Goal: Information Seeking & Learning: Learn about a topic

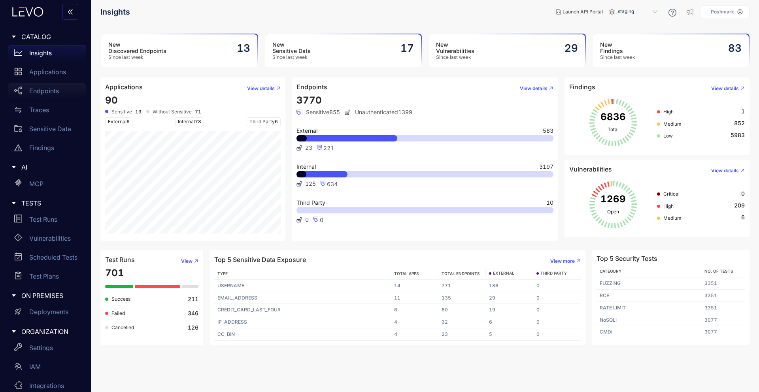
click at [45, 89] on p "Endpoints" at bounding box center [44, 90] width 30 height 7
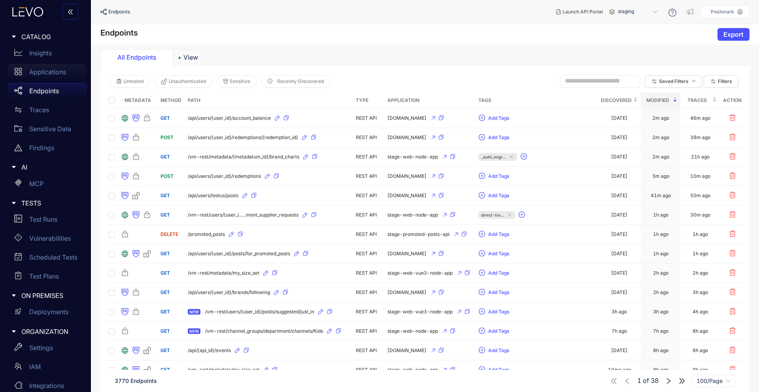
click at [40, 70] on p "Applications" at bounding box center [47, 71] width 37 height 7
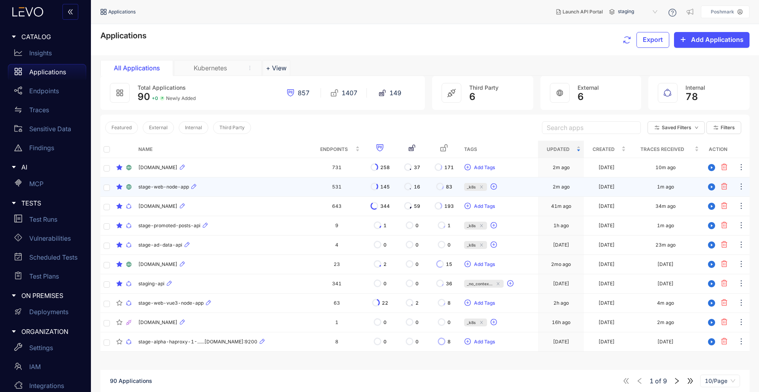
click at [177, 191] on div "stage-web-node-app" at bounding box center [223, 186] width 170 height 9
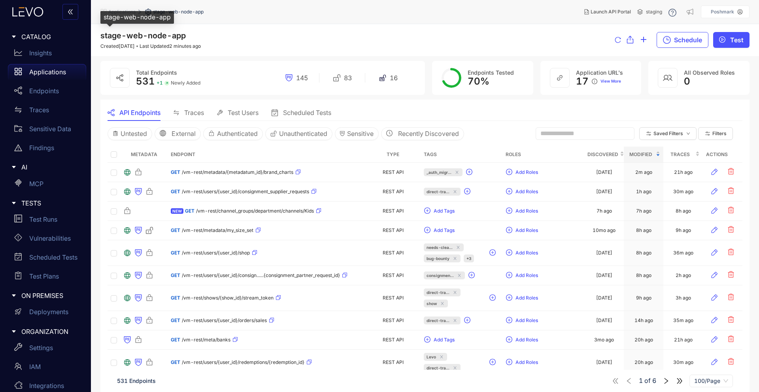
click at [142, 38] on span "stage-web-node-app" at bounding box center [142, 35] width 85 height 9
copy span "stage-web-node-app"
click at [42, 67] on div "Applications" at bounding box center [47, 72] width 78 height 16
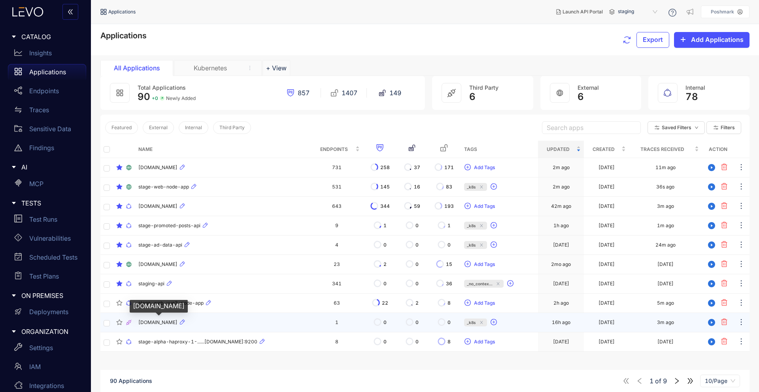
click at [153, 322] on span "[DOMAIN_NAME]" at bounding box center [157, 323] width 39 height 6
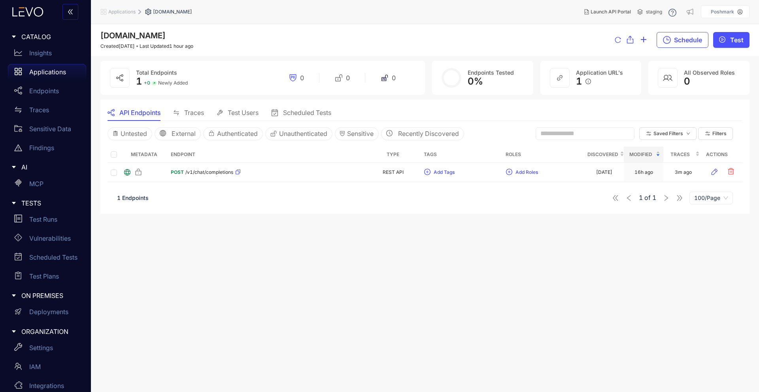
click at [173, 11] on span "[DOMAIN_NAME]" at bounding box center [172, 12] width 39 height 6
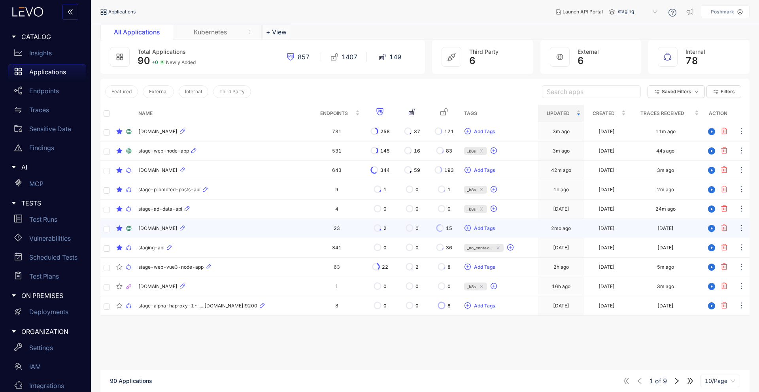
scroll to position [34, 0]
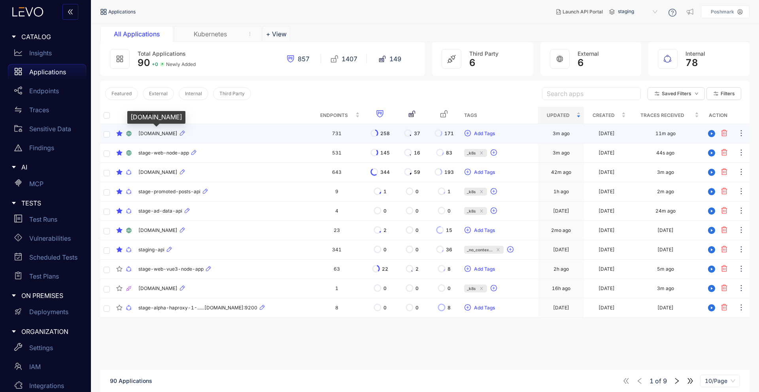
click at [162, 136] on span "[DOMAIN_NAME]" at bounding box center [157, 134] width 39 height 6
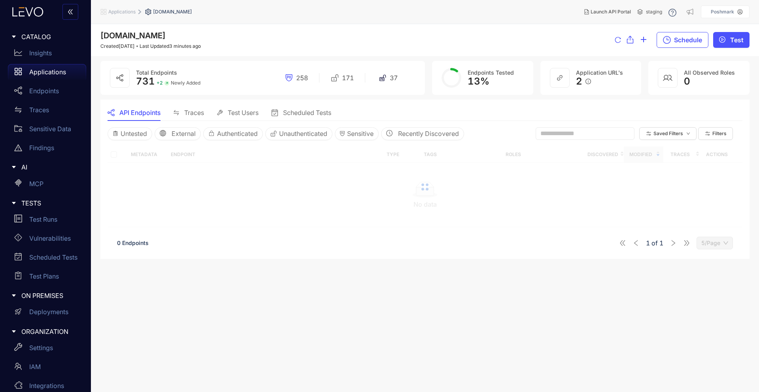
click at [174, 13] on span "[DOMAIN_NAME]" at bounding box center [172, 12] width 39 height 6
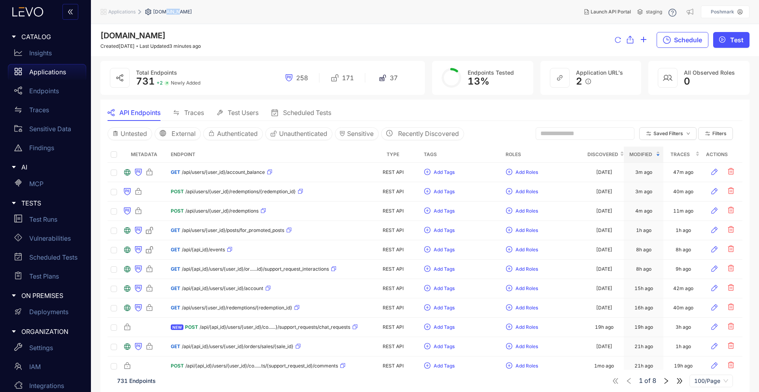
copy span "[DOMAIN_NAME]"
click at [122, 13] on span "Applications" at bounding box center [121, 12] width 27 height 6
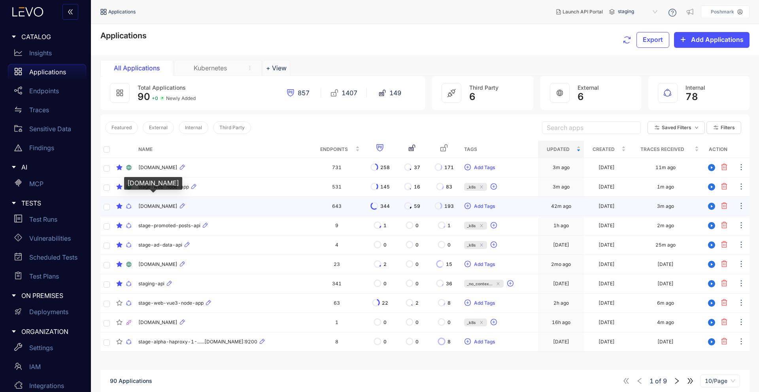
click at [177, 206] on span "[DOMAIN_NAME]" at bounding box center [157, 207] width 39 height 6
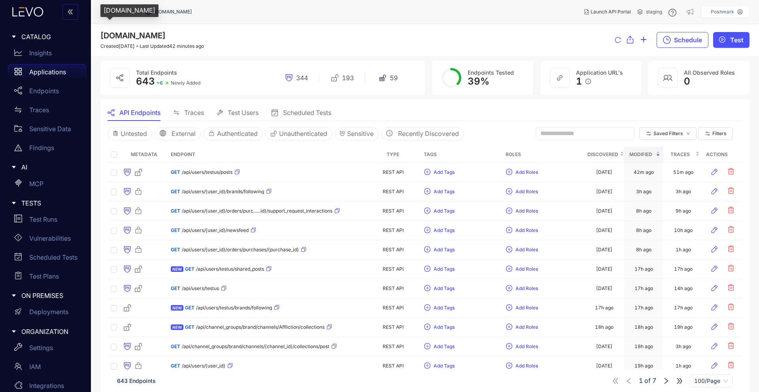
click at [146, 34] on span "[DOMAIN_NAME]" at bounding box center [132, 35] width 65 height 9
copy span "[DOMAIN_NAME]"
click at [298, 47] on div "[DOMAIN_NAME] Created [DATE] Last Updated 42 minutes ago Schedule Test" at bounding box center [424, 40] width 649 height 18
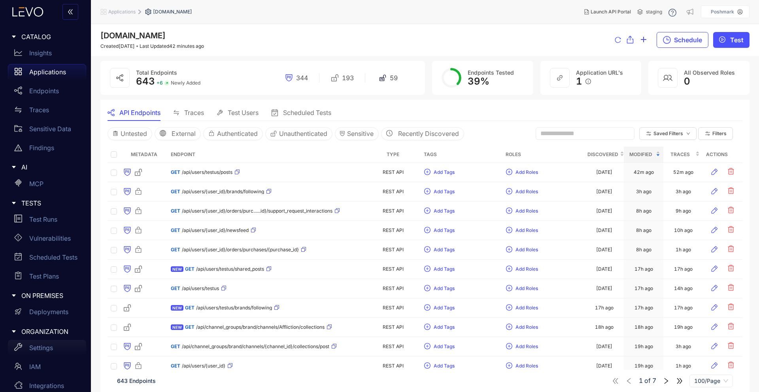
click at [32, 346] on p "Settings" at bounding box center [41, 347] width 24 height 7
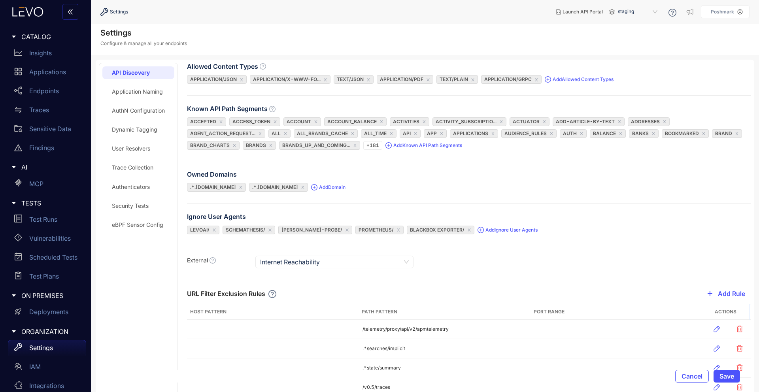
click at [119, 225] on div "eBPF Sensor Config" at bounding box center [137, 225] width 51 height 6
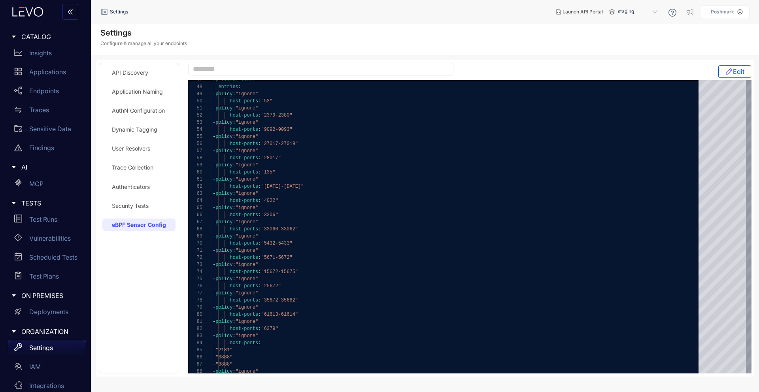
click at [136, 256] on div "API Discovery Application Naming AuthN Configuration Dynamic Tagging User Resol…" at bounding box center [138, 218] width 73 height 304
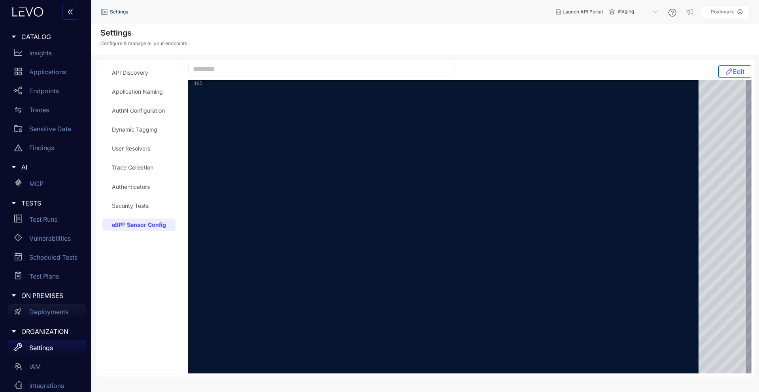
click at [55, 314] on p "Deployments" at bounding box center [48, 311] width 39 height 7
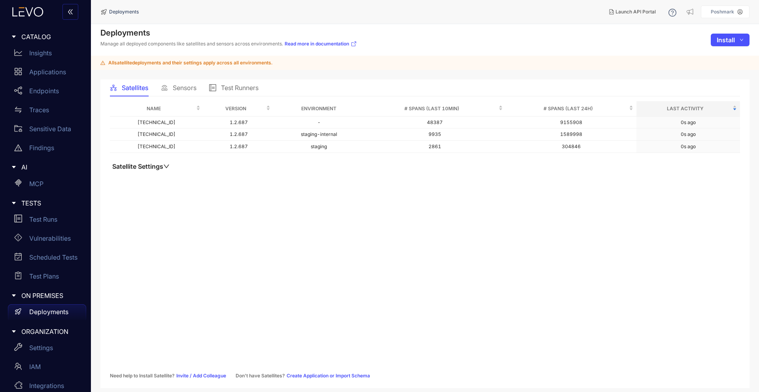
click at [166, 169] on button "Satellite Settings" at bounding box center [141, 166] width 62 height 8
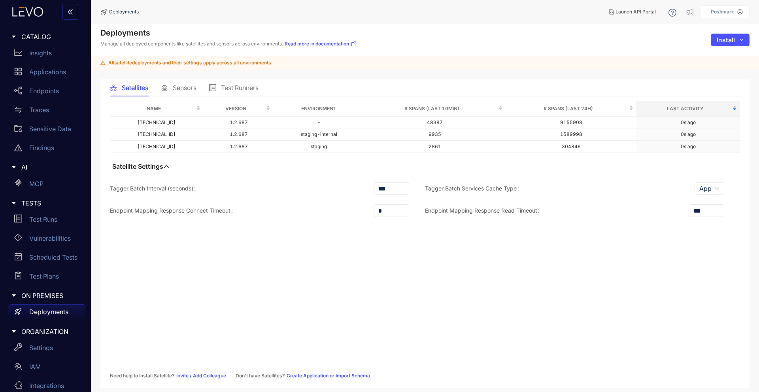
click at [186, 87] on span "Sensors" at bounding box center [185, 87] width 24 height 7
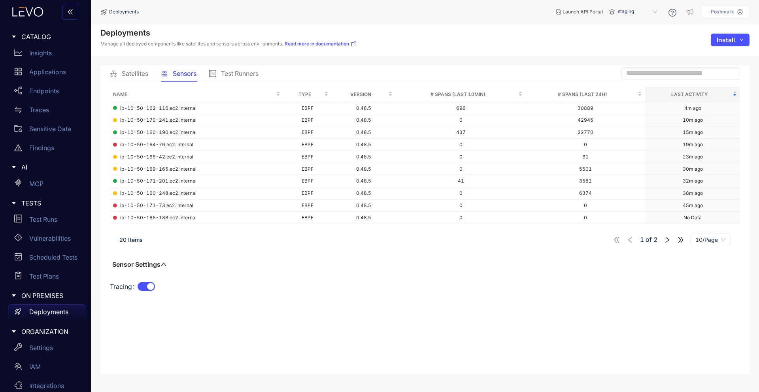
click at [247, 75] on span "Test Runners" at bounding box center [240, 73] width 38 height 7
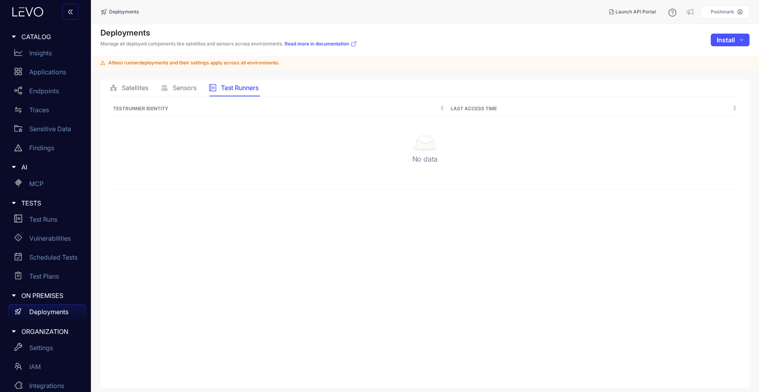
click at [185, 87] on span "Sensors" at bounding box center [185, 87] width 24 height 7
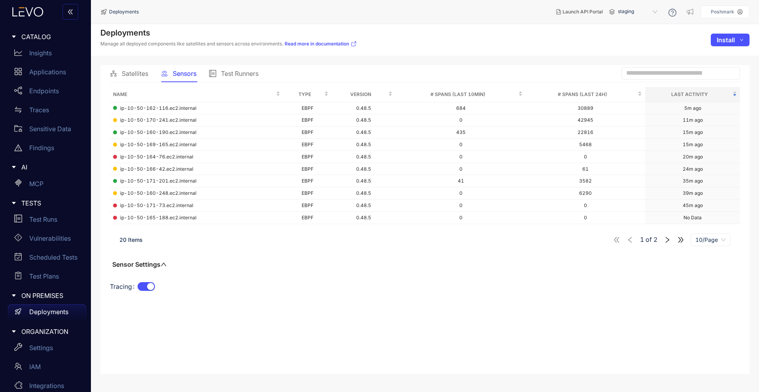
click at [669, 238] on icon "right" at bounding box center [667, 239] width 7 height 7
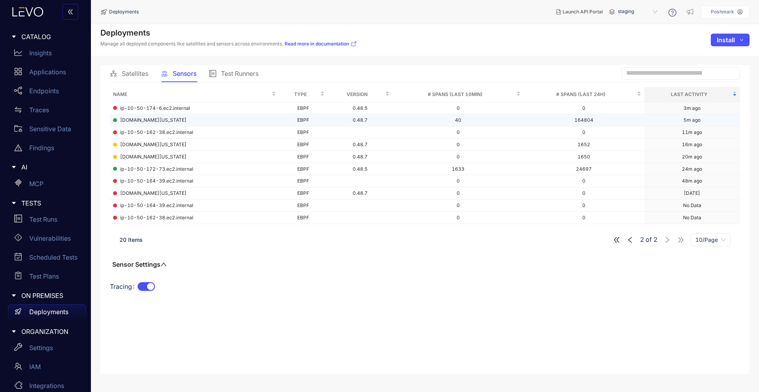
click at [187, 123] on span "[DOMAIN_NAME][US_STATE]" at bounding box center [153, 120] width 66 height 6
click at [165, 119] on span "[DOMAIN_NAME][US_STATE]" at bounding box center [153, 120] width 66 height 6
click at [630, 241] on icon "left" at bounding box center [629, 239] width 7 height 7
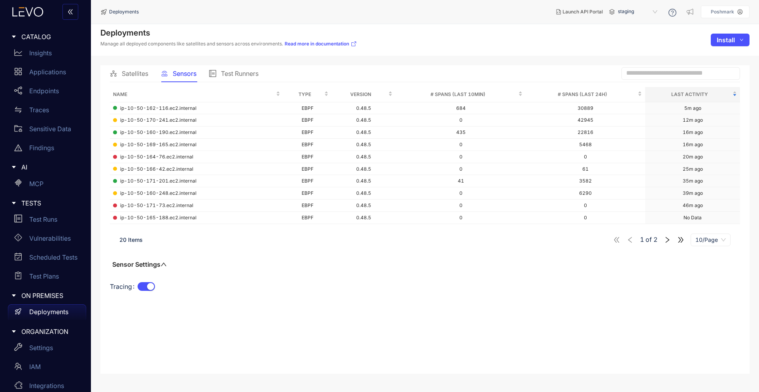
click at [667, 240] on icon "right" at bounding box center [667, 239] width 7 height 7
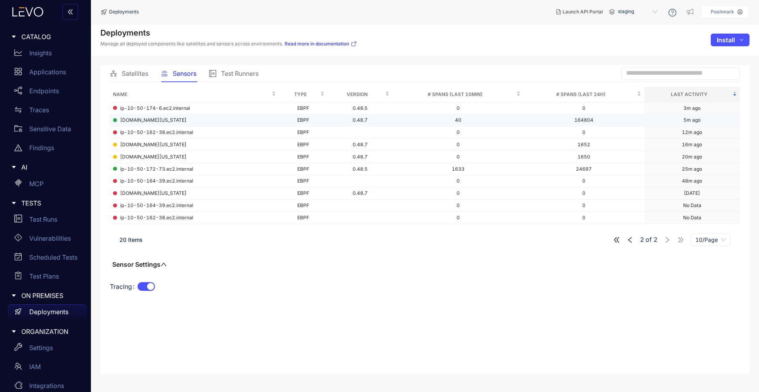
click at [182, 123] on span "[DOMAIN_NAME][US_STATE]" at bounding box center [153, 120] width 66 height 6
click at [626, 248] on div "20 Items 2 of 2 10/Page" at bounding box center [425, 240] width 630 height 22
click at [630, 242] on icon "left" at bounding box center [629, 239] width 7 height 7
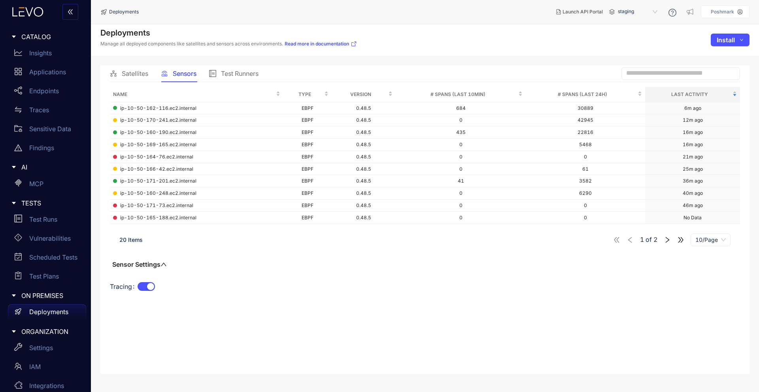
click at [669, 242] on icon "right" at bounding box center [667, 239] width 7 height 7
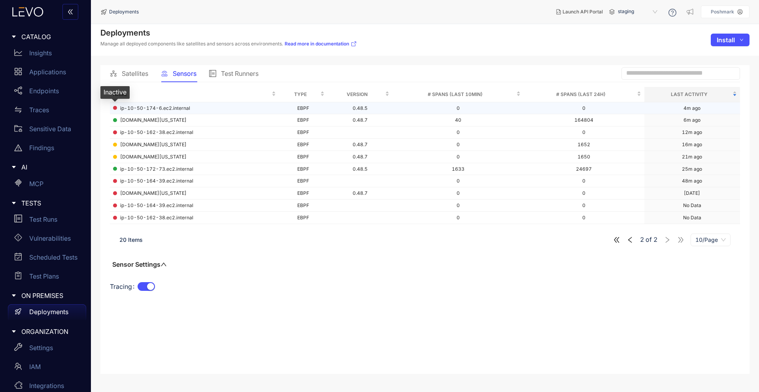
click at [115, 108] on span at bounding box center [115, 108] width 4 height 4
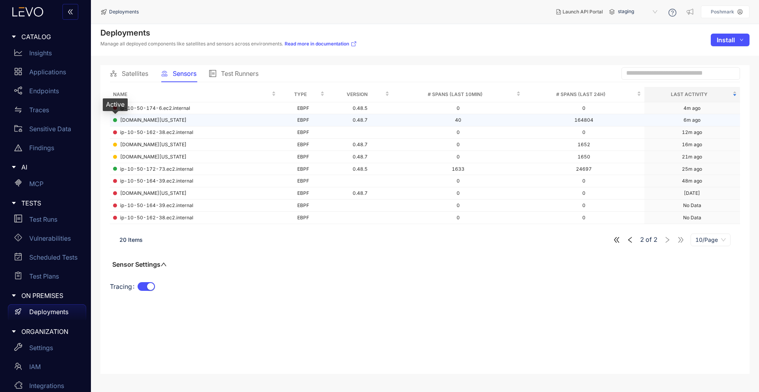
click at [117, 120] on span at bounding box center [115, 120] width 4 height 4
click at [146, 121] on span "[DOMAIN_NAME][US_STATE]" at bounding box center [153, 120] width 66 height 6
click at [582, 10] on span "Launch API Portal" at bounding box center [582, 12] width 40 height 6
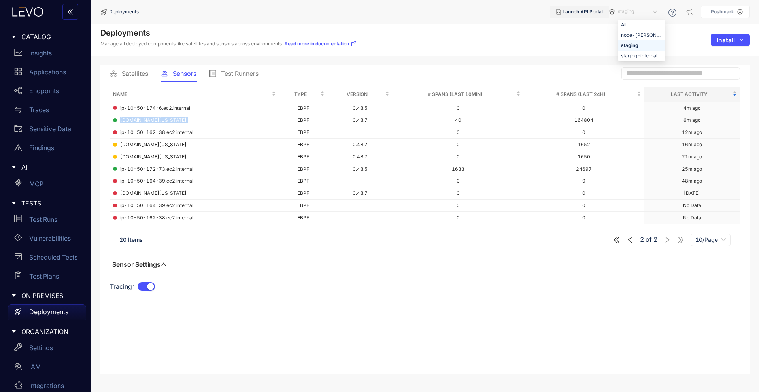
click at [622, 9] on span "staging" at bounding box center [638, 12] width 41 height 13
click at [633, 57] on div "staging-internal" at bounding box center [641, 55] width 41 height 9
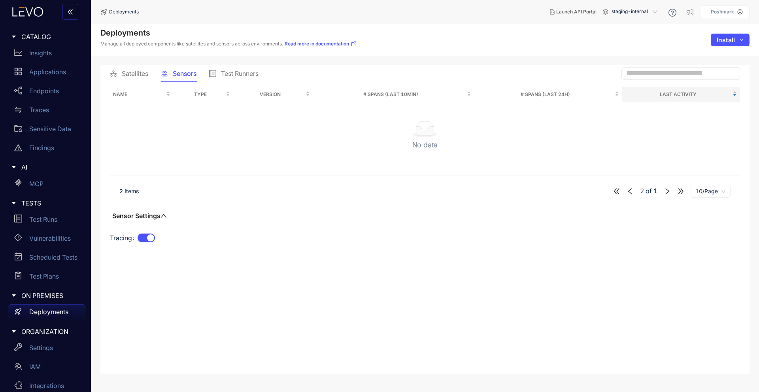
click at [253, 71] on span "Test Runners" at bounding box center [240, 73] width 38 height 7
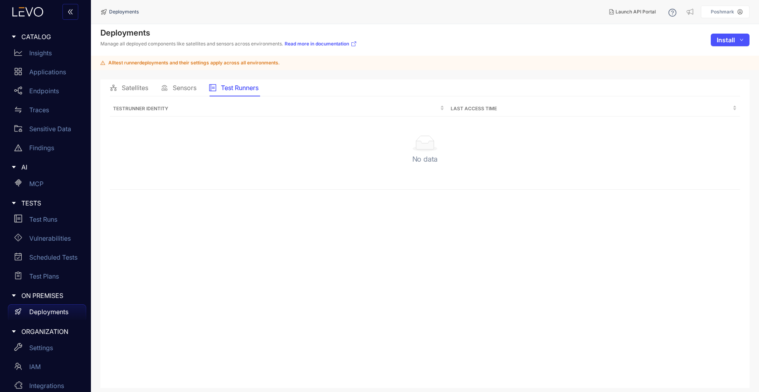
click at [174, 90] on span "Sensors" at bounding box center [185, 87] width 24 height 7
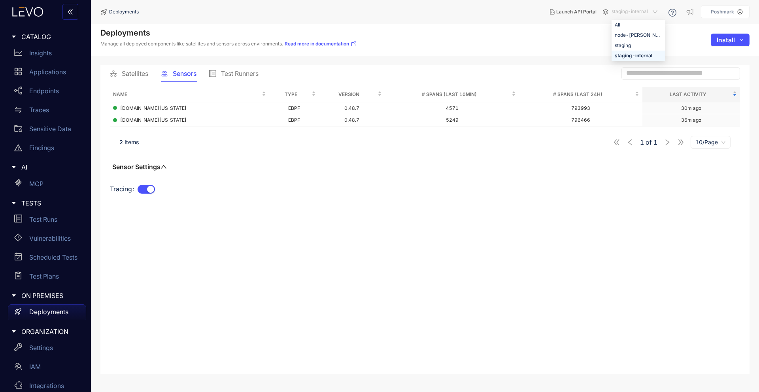
click at [623, 13] on span "staging-internal" at bounding box center [634, 12] width 47 height 13
click at [629, 44] on div "staging" at bounding box center [638, 45] width 47 height 9
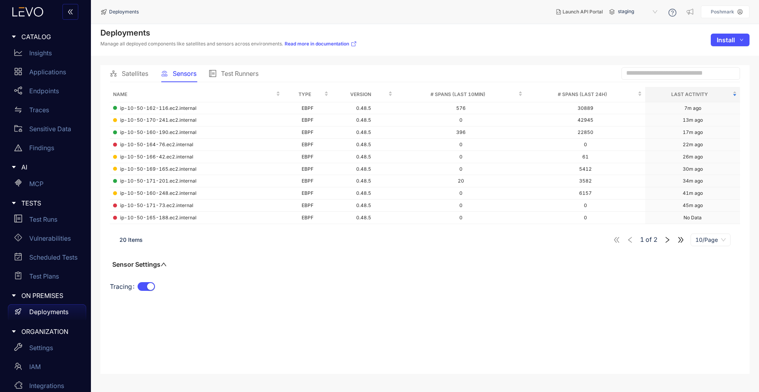
click at [622, 11] on span "staging" at bounding box center [638, 12] width 41 height 13
click at [624, 34] on div "node-[PERSON_NAME]" at bounding box center [641, 35] width 41 height 9
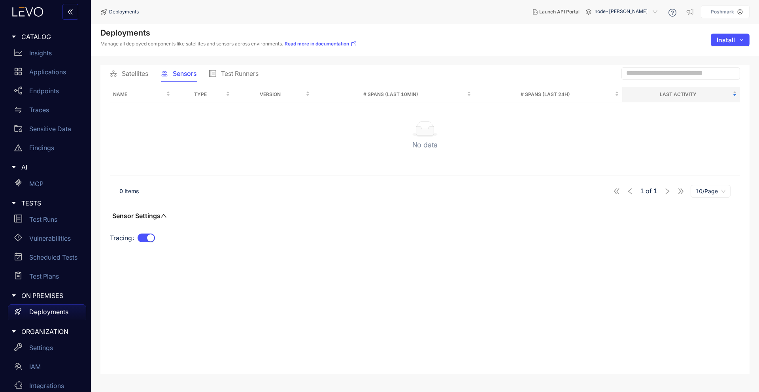
click at [229, 69] on div "Test Runners" at bounding box center [233, 73] width 49 height 17
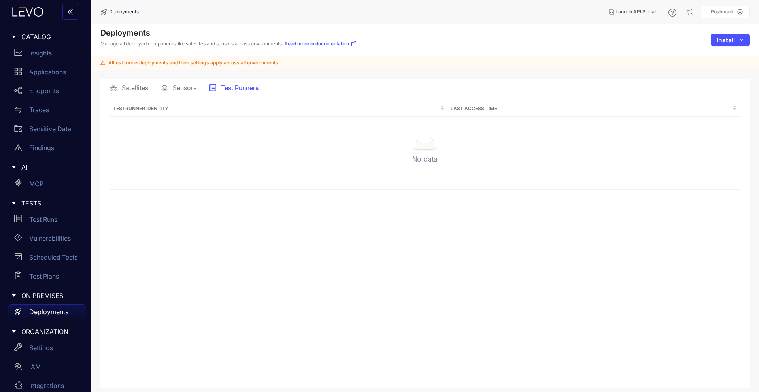
click at [182, 86] on span "Sensors" at bounding box center [185, 87] width 24 height 7
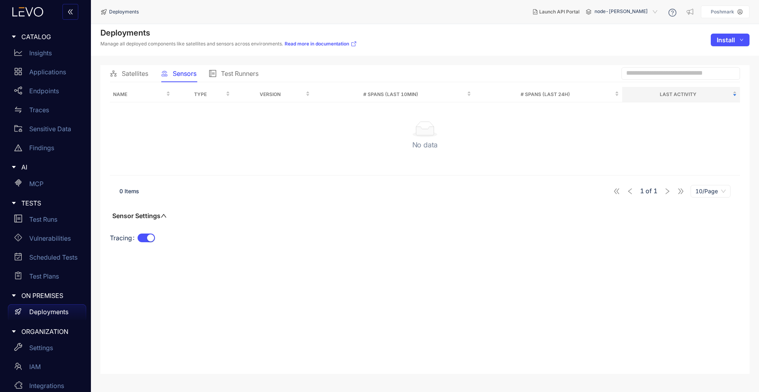
click at [134, 74] on span "Satellites" at bounding box center [135, 73] width 26 height 7
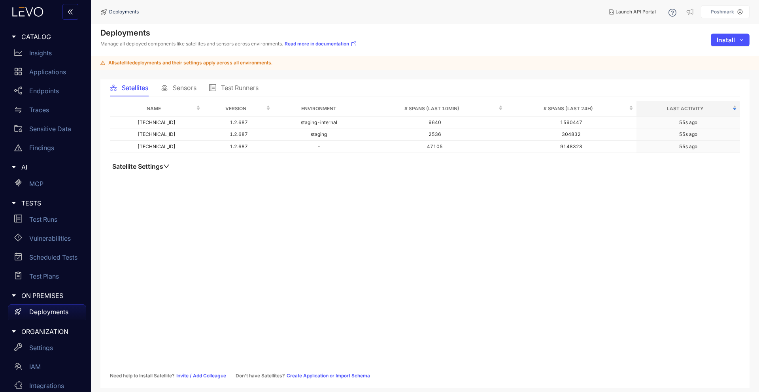
click at [185, 88] on span "Sensors" at bounding box center [185, 87] width 24 height 7
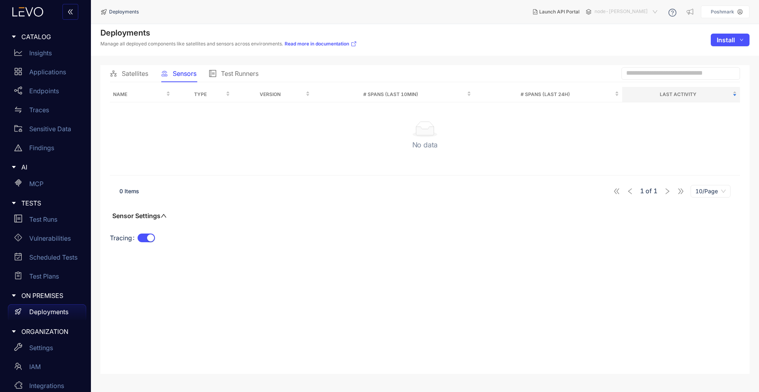
click at [635, 12] on span "node-[PERSON_NAME]" at bounding box center [626, 12] width 64 height 13
click at [625, 48] on div "staging" at bounding box center [618, 45] width 41 height 9
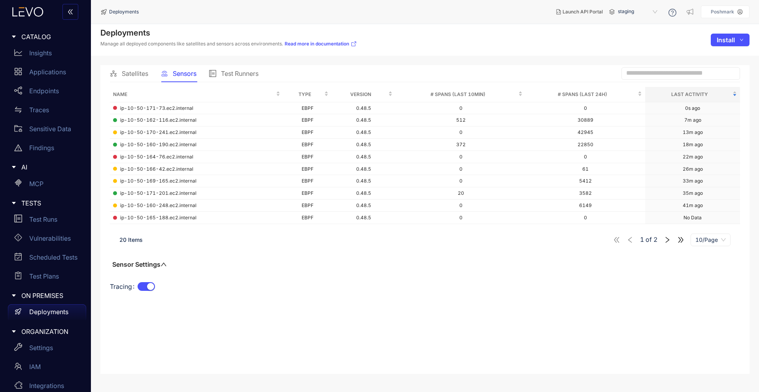
click at [632, 12] on span "staging" at bounding box center [638, 12] width 41 height 13
click at [637, 55] on div "staging-internal" at bounding box center [641, 55] width 41 height 9
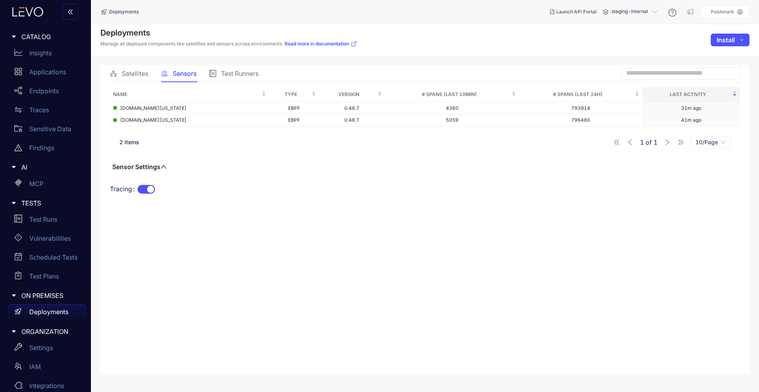
click at [620, 15] on span "staging-internal" at bounding box center [634, 12] width 47 height 13
click at [619, 49] on div "staging" at bounding box center [638, 45] width 47 height 9
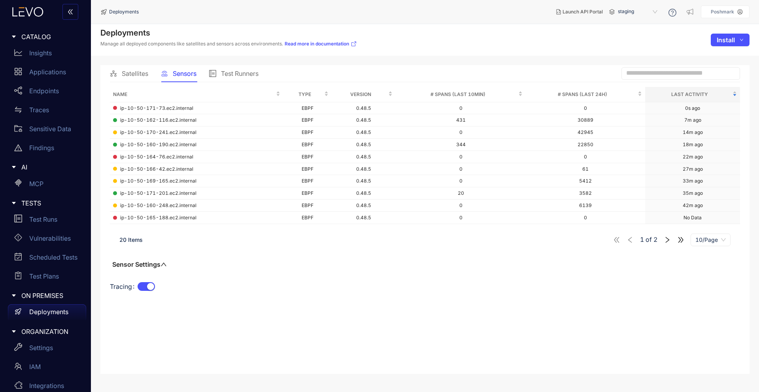
click at [666, 237] on icon "right" at bounding box center [667, 239] width 7 height 7
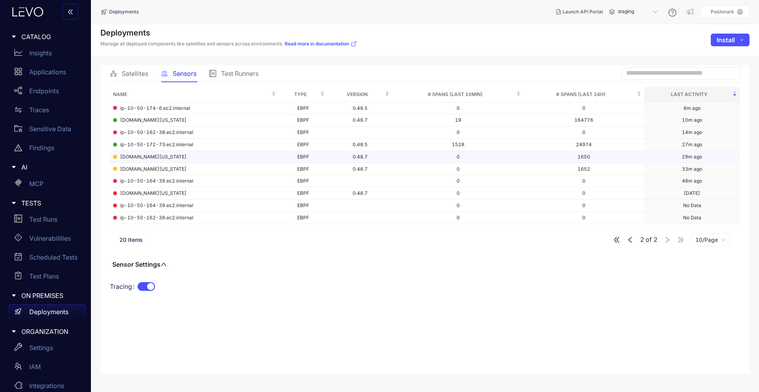
click at [148, 160] on td "[DOMAIN_NAME][US_STATE]" at bounding box center [194, 157] width 169 height 12
click at [116, 158] on span at bounding box center [115, 157] width 4 height 4
click at [116, 167] on span at bounding box center [115, 169] width 4 height 4
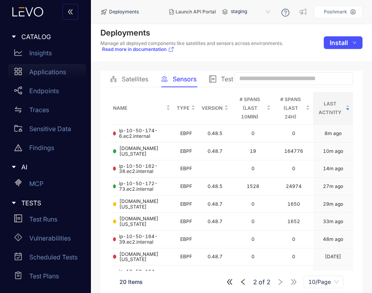
click at [49, 73] on p "Applications" at bounding box center [47, 71] width 37 height 7
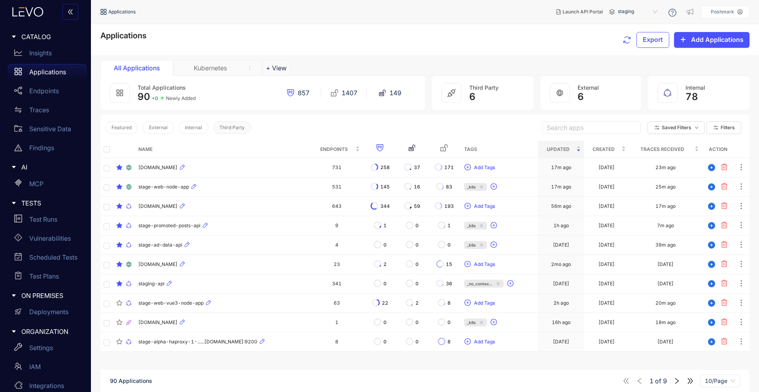
click at [225, 127] on span "Third Party" at bounding box center [231, 128] width 25 height 6
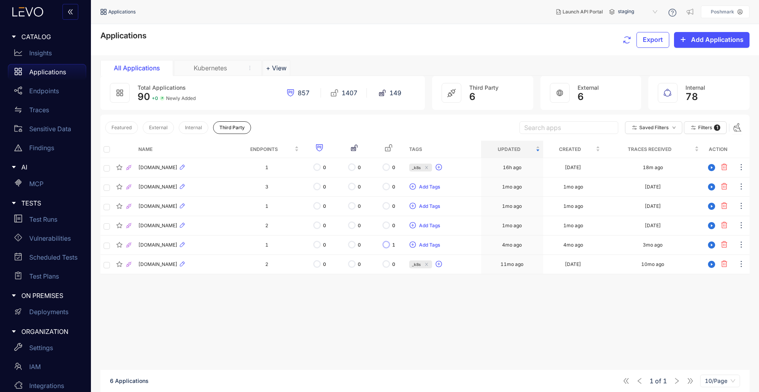
click at [49, 74] on p "Applications" at bounding box center [47, 71] width 37 height 7
click at [211, 65] on div "Kubernetes" at bounding box center [210, 67] width 59 height 7
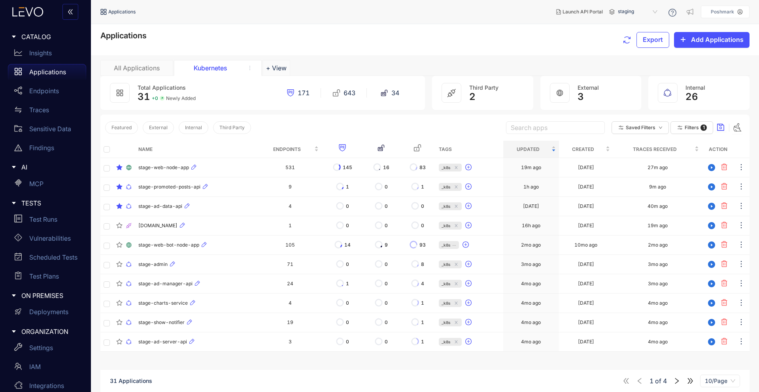
click at [121, 68] on div "All Applications" at bounding box center [136, 67] width 59 height 7
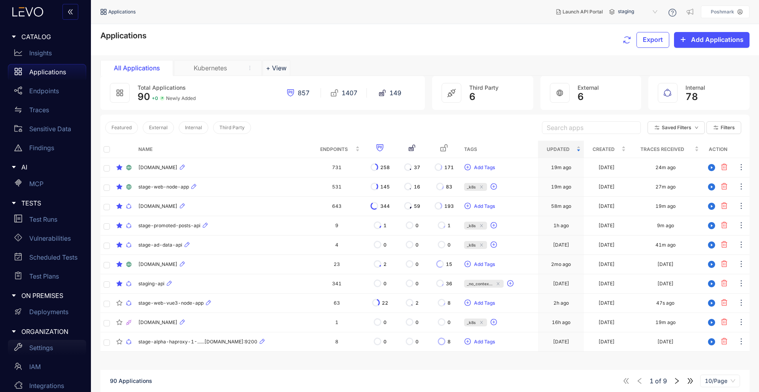
click at [49, 345] on p "Settings" at bounding box center [41, 347] width 24 height 7
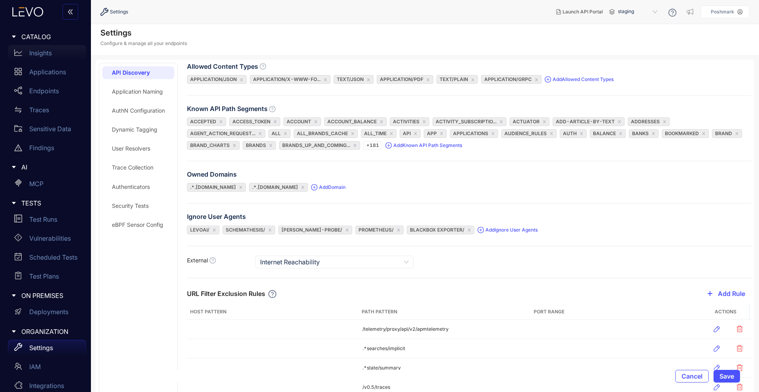
click at [46, 53] on p "Insights" at bounding box center [40, 52] width 23 height 7
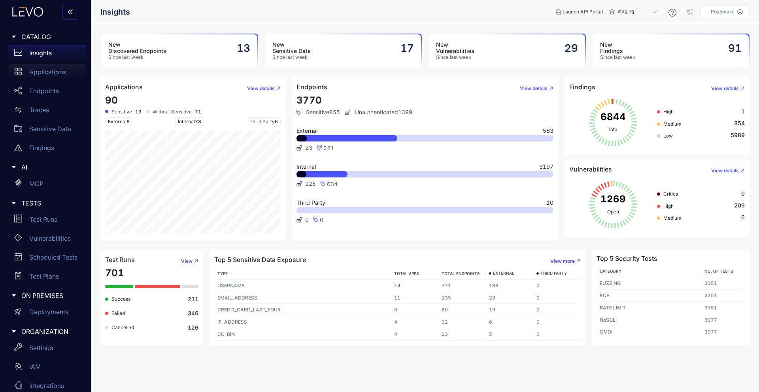
click at [46, 72] on p "Applications" at bounding box center [47, 71] width 37 height 7
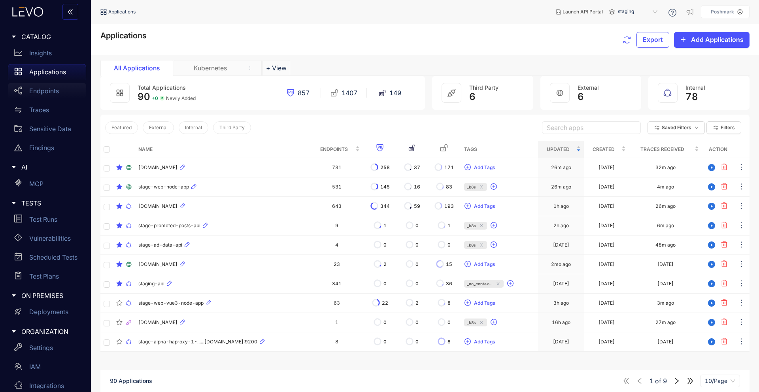
click at [49, 94] on p "Endpoints" at bounding box center [44, 90] width 30 height 7
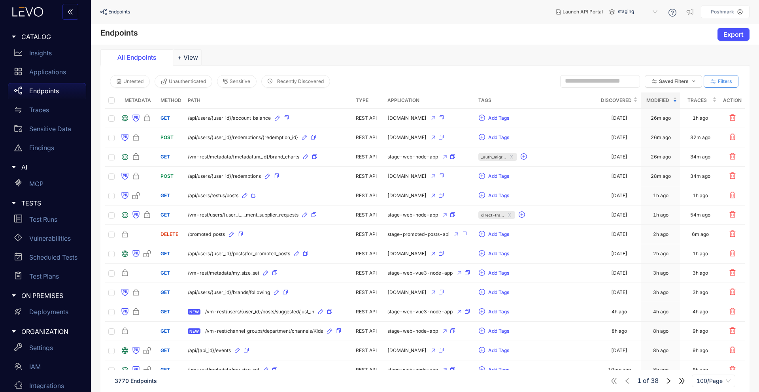
click at [721, 84] on button "Filters" at bounding box center [720, 81] width 35 height 13
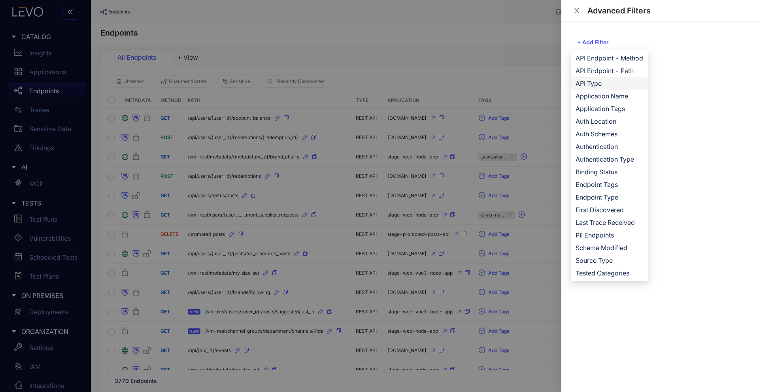
click at [603, 85] on span "API Type" at bounding box center [609, 83] width 68 height 9
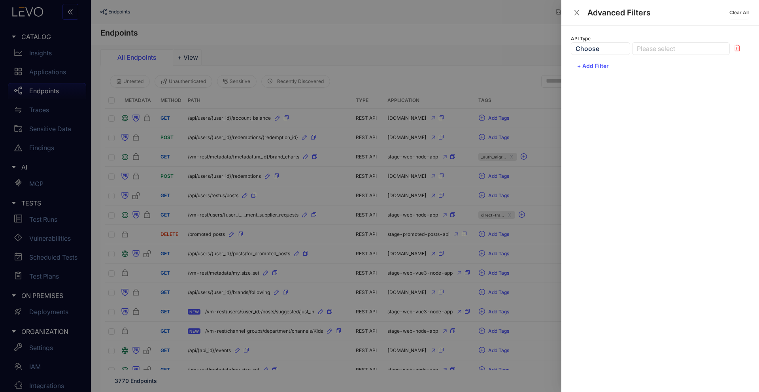
click at [655, 45] on div at bounding box center [677, 49] width 84 height 8
click at [651, 64] on div "REST" at bounding box center [681, 64] width 88 height 9
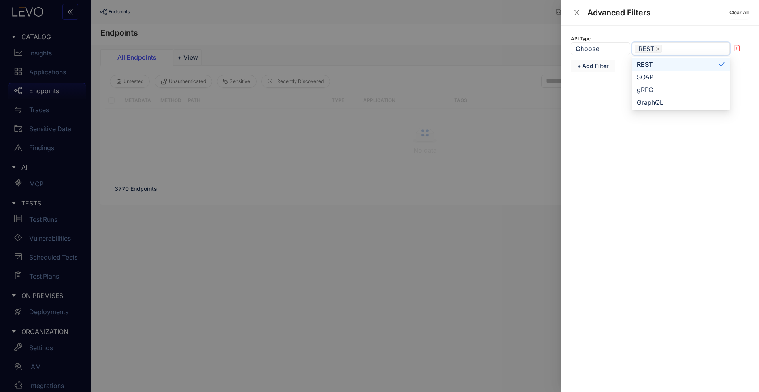
click at [596, 65] on span "+ Add Filter" at bounding box center [593, 66] width 32 height 6
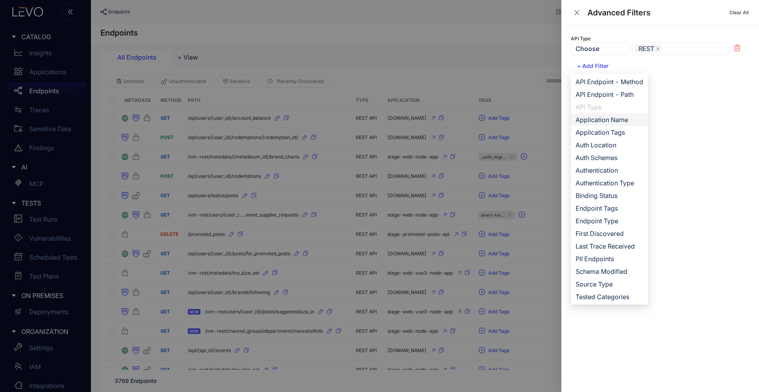
click at [609, 116] on span "Application Name" at bounding box center [609, 119] width 68 height 9
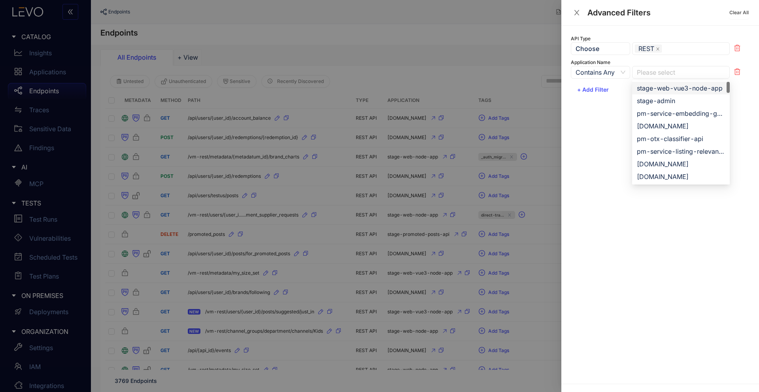
click at [658, 74] on div at bounding box center [677, 72] width 84 height 8
type input "*****"
click at [661, 151] on div "stage-web-node-app" at bounding box center [681, 151] width 88 height 9
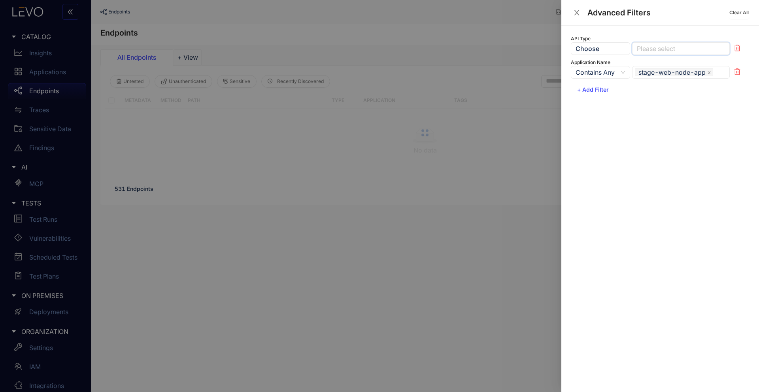
click at [664, 50] on div at bounding box center [677, 49] width 84 height 8
click at [651, 79] on div "SOAP" at bounding box center [681, 77] width 88 height 9
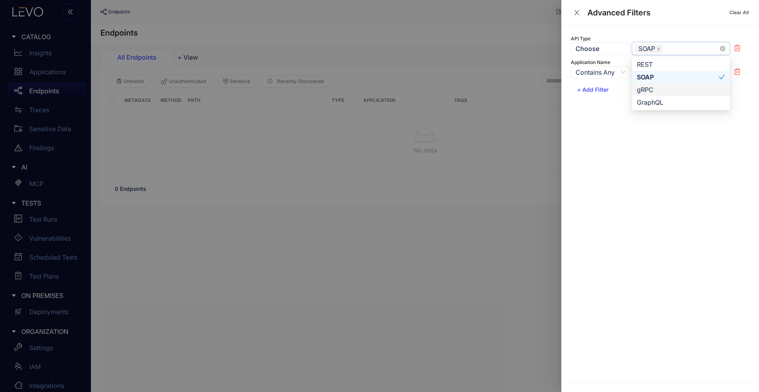
click at [645, 89] on div "gRPC" at bounding box center [681, 89] width 88 height 9
click at [647, 102] on div "GraphQL" at bounding box center [681, 102] width 88 height 9
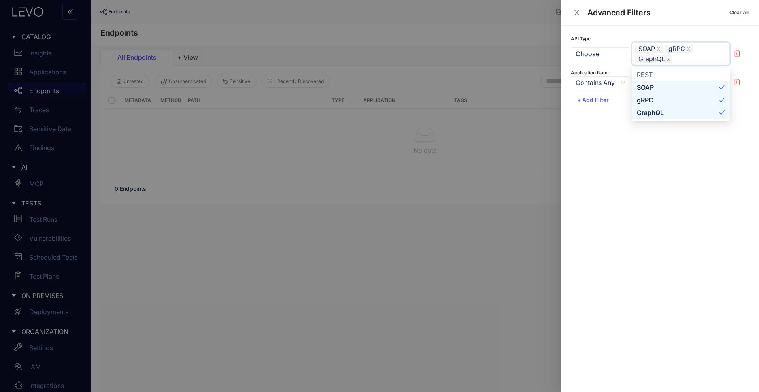
click at [681, 179] on div "API Type Choose SOAP gRPC GraphQL GRPC GRAPHQL REST SOAP gRPC GraphQL Applicati…" at bounding box center [660, 205] width 198 height 358
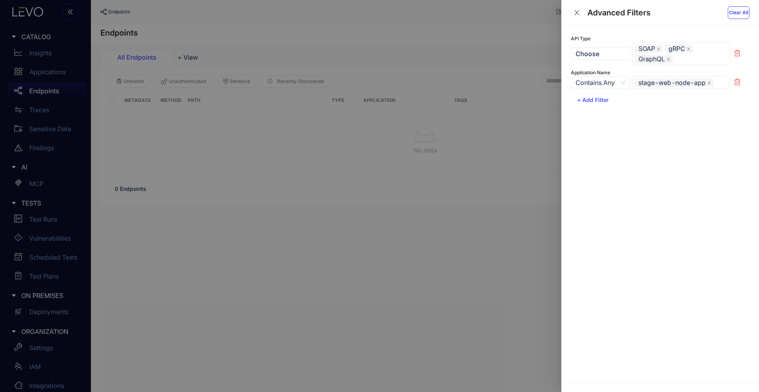
click at [747, 12] on span "Clear All" at bounding box center [738, 13] width 19 height 6
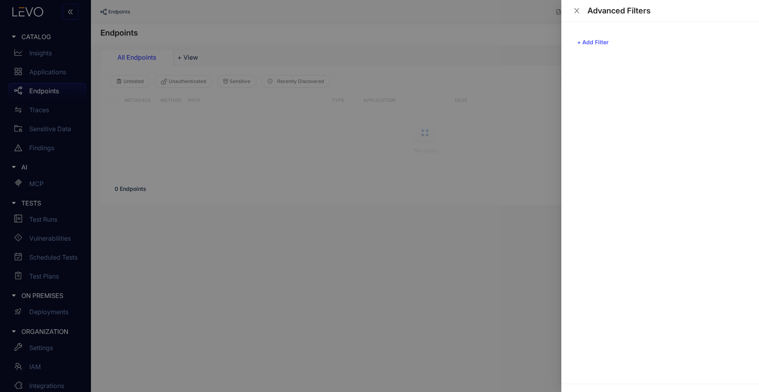
click at [576, 9] on icon "close" at bounding box center [576, 10] width 5 height 5
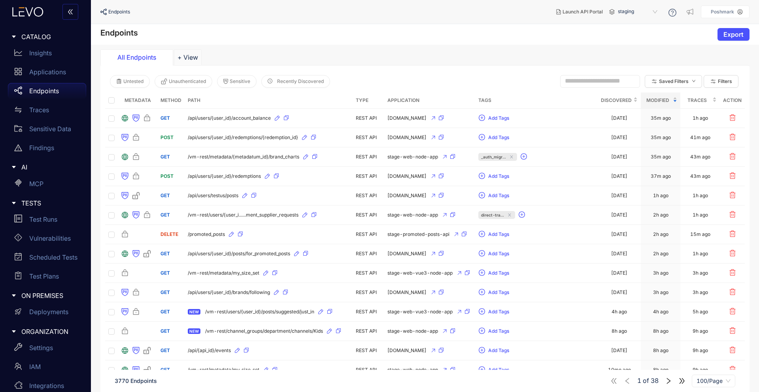
click at [45, 92] on p "Endpoints" at bounding box center [44, 90] width 30 height 7
click at [46, 69] on p "Applications" at bounding box center [47, 71] width 37 height 7
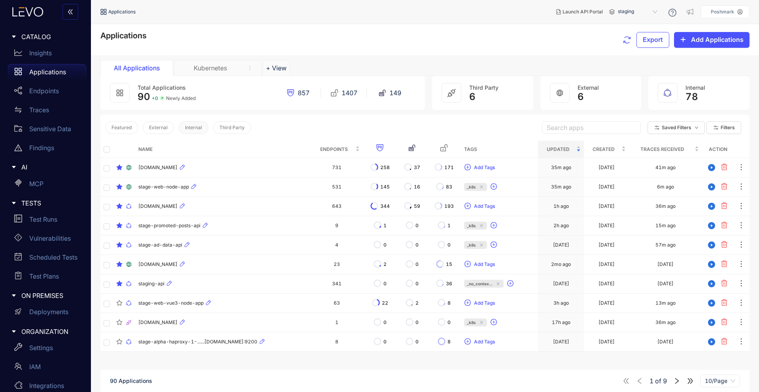
click at [189, 130] on span "Internal" at bounding box center [193, 128] width 17 height 6
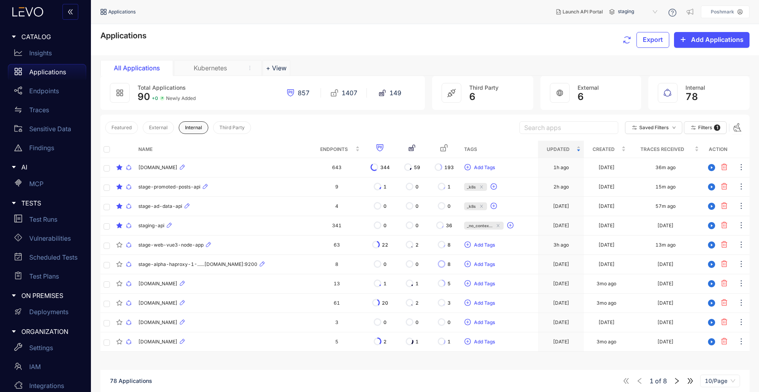
click at [627, 12] on span "staging" at bounding box center [638, 12] width 41 height 13
click at [635, 46] on div "staging-internal" at bounding box center [641, 45] width 41 height 9
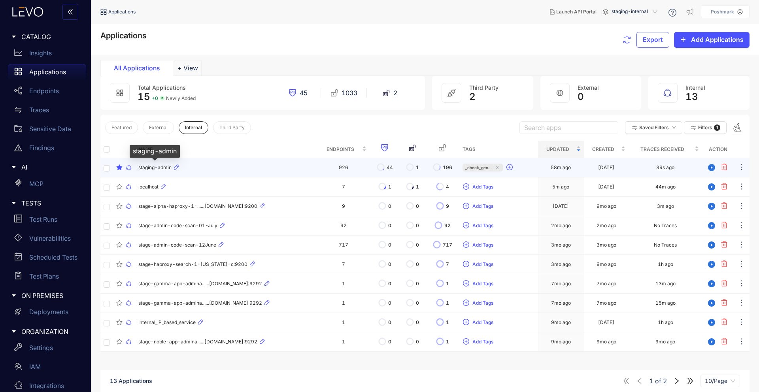
click at [148, 168] on span "staging-admin" at bounding box center [154, 168] width 33 height 6
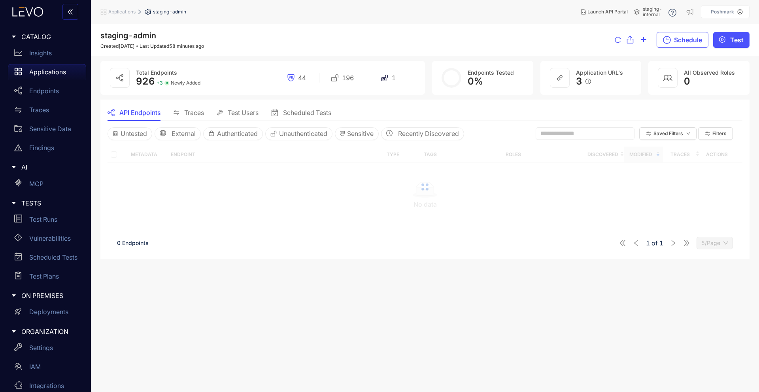
click at [110, 34] on span "staging-admin" at bounding box center [128, 35] width 56 height 9
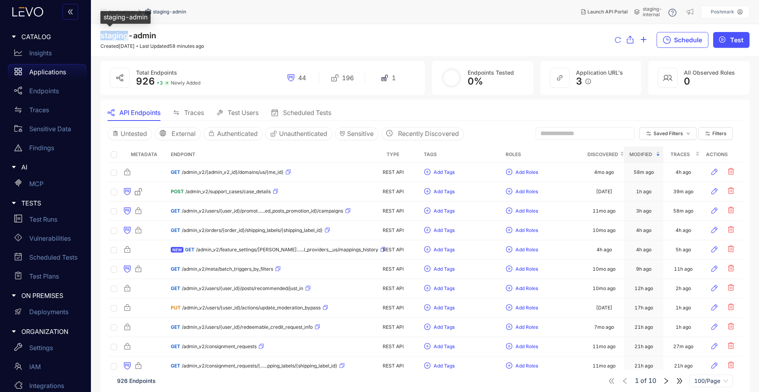
click at [110, 34] on span "staging-admin" at bounding box center [128, 35] width 56 height 9
copy span "staging-admin"
click at [298, 132] on span "Unauthenticated" at bounding box center [303, 133] width 48 height 7
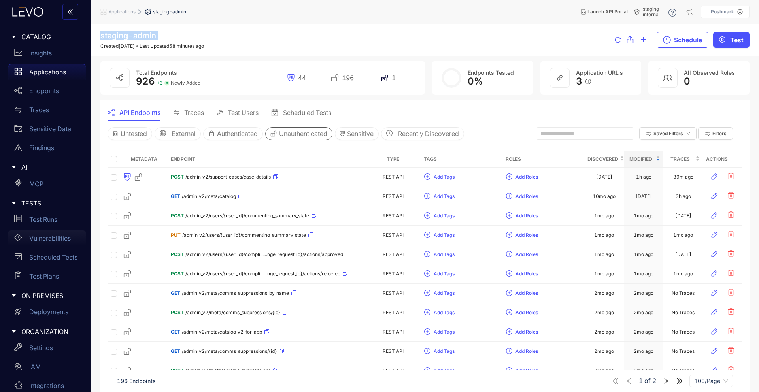
click at [43, 239] on p "Vulnerabilities" at bounding box center [49, 238] width 41 height 7
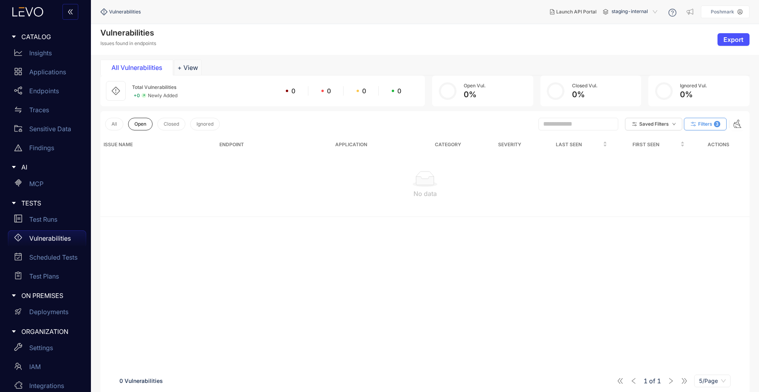
click at [711, 124] on span "Filters" at bounding box center [705, 124] width 14 height 6
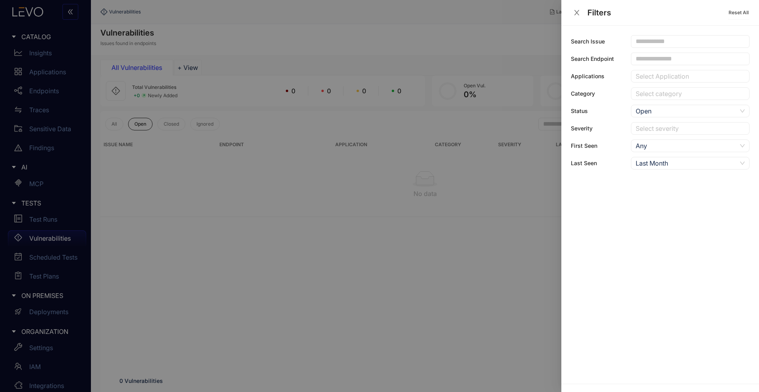
click at [649, 75] on div at bounding box center [685, 76] width 105 height 8
type input "*****"
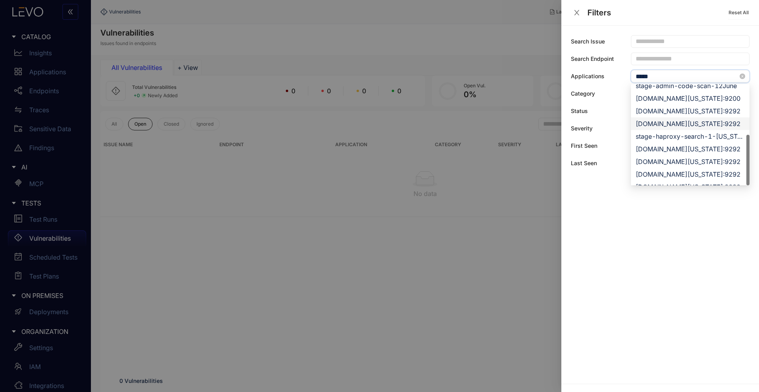
scroll to position [38, 0]
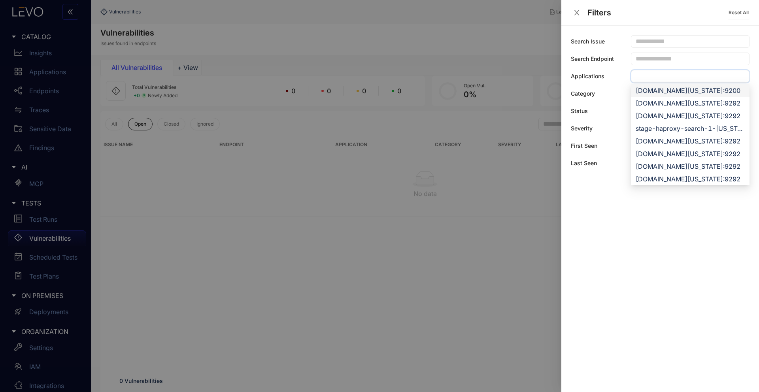
click at [578, 11] on icon "close" at bounding box center [576, 12] width 5 height 5
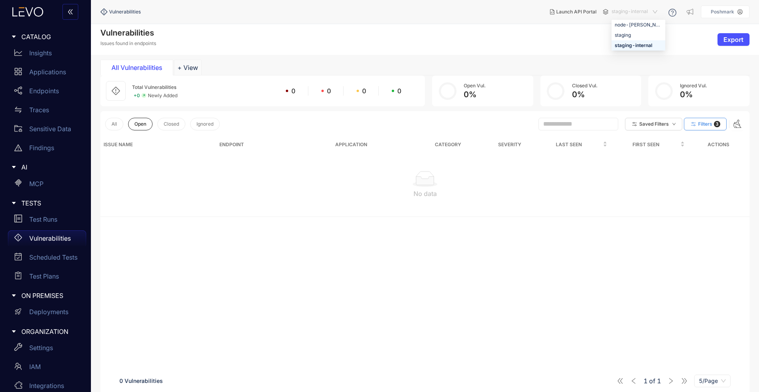
click at [629, 15] on span "staging-internal" at bounding box center [634, 12] width 47 height 13
click at [629, 40] on div "staging" at bounding box center [638, 35] width 54 height 10
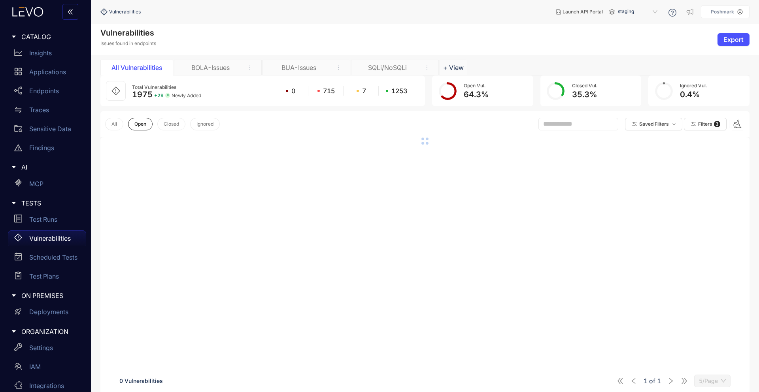
click at [225, 72] on div "BOLA-Issues" at bounding box center [218, 68] width 88 height 16
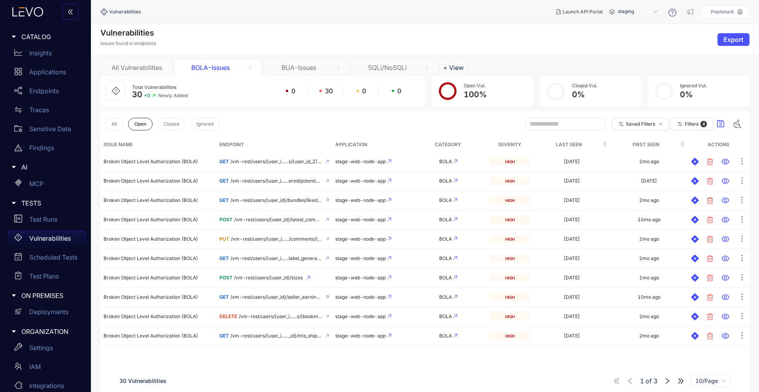
click at [128, 68] on div "All Vulnerabilities" at bounding box center [136, 67] width 59 height 7
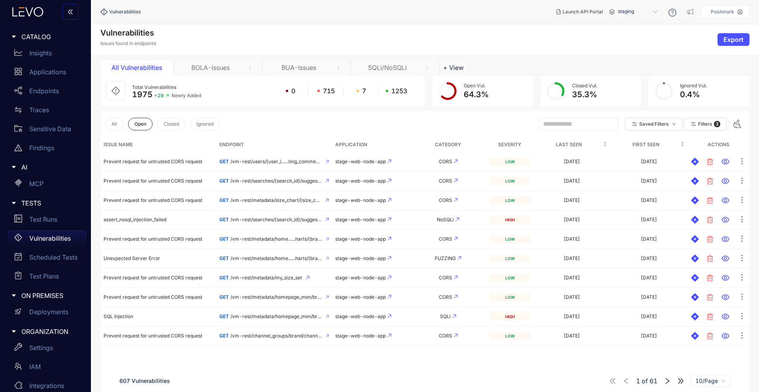
click at [558, 126] on input "text" at bounding box center [574, 124] width 63 height 7
type input "****"
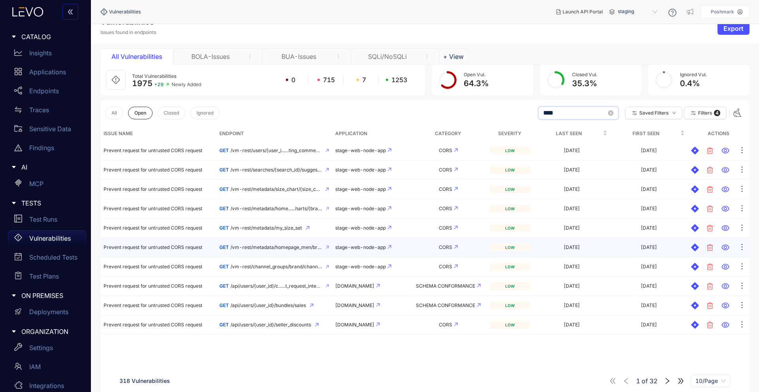
scroll to position [12, 0]
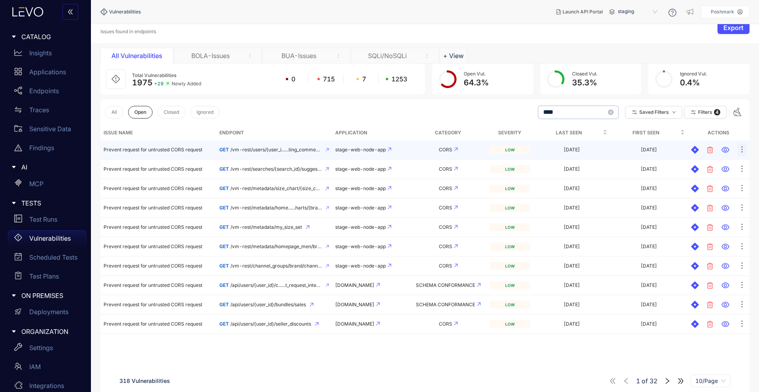
click at [742, 145] on icon "ellipsis" at bounding box center [742, 149] width 8 height 8
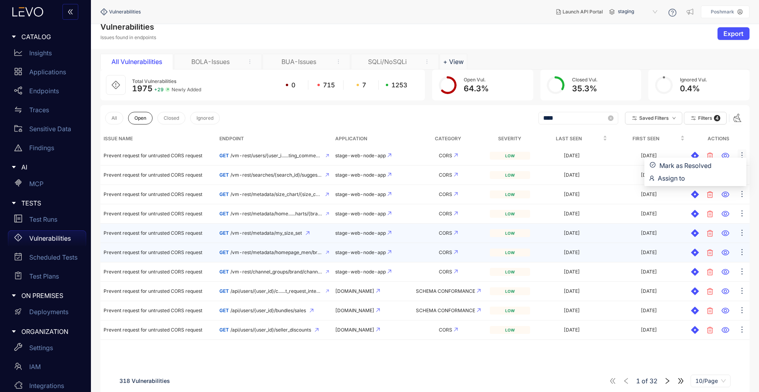
scroll to position [0, 0]
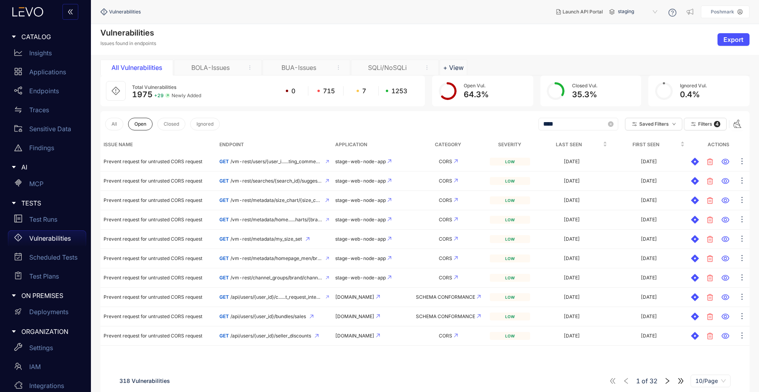
click at [669, 383] on icon "right" at bounding box center [667, 380] width 7 height 7
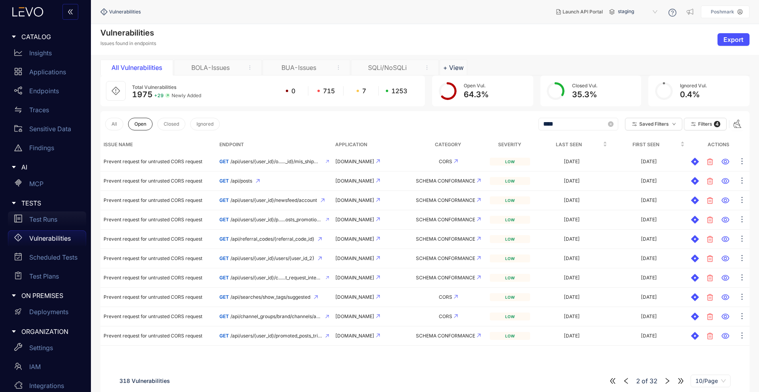
click at [45, 218] on p "Test Runs" at bounding box center [43, 219] width 28 height 7
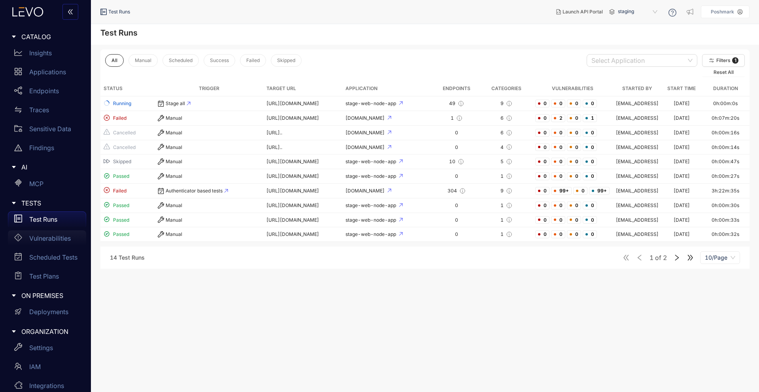
click at [43, 243] on div "Vulnerabilities" at bounding box center [47, 238] width 78 height 16
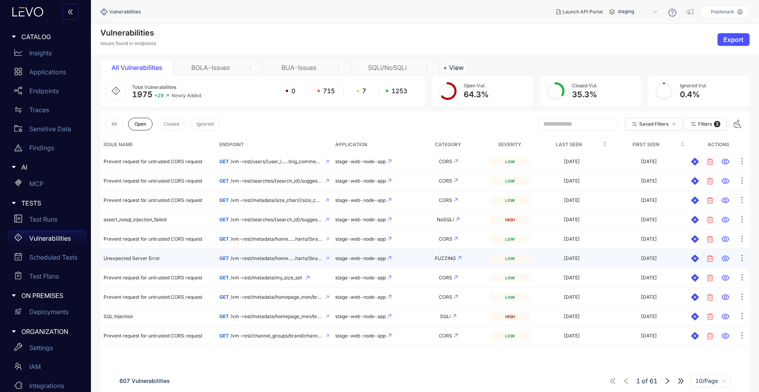
click at [133, 263] on td "Unexpected Server Error" at bounding box center [158, 258] width 116 height 19
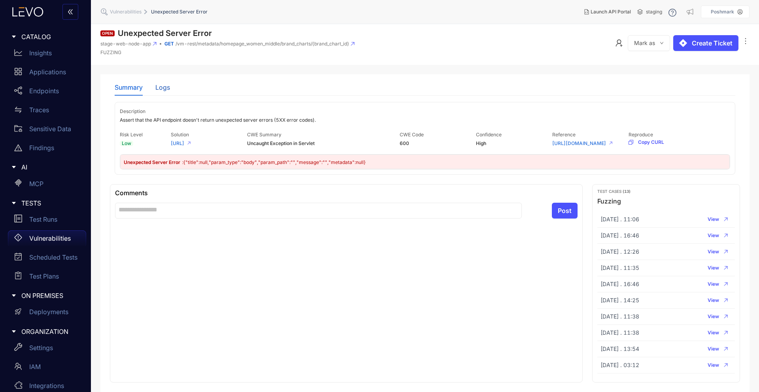
click at [167, 89] on div "Logs" at bounding box center [162, 87] width 15 height 7
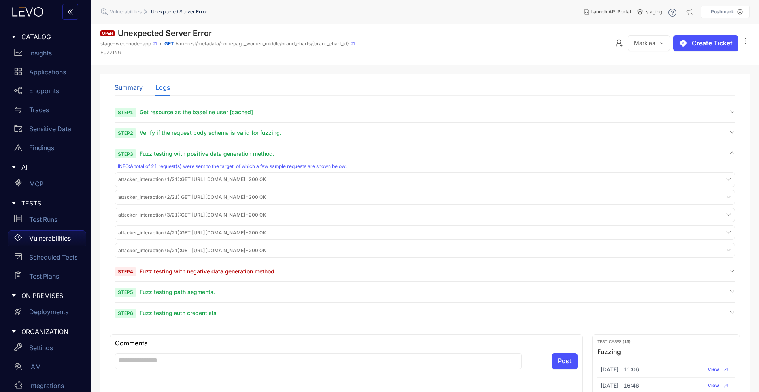
click at [123, 88] on div "Summary" at bounding box center [129, 87] width 28 height 7
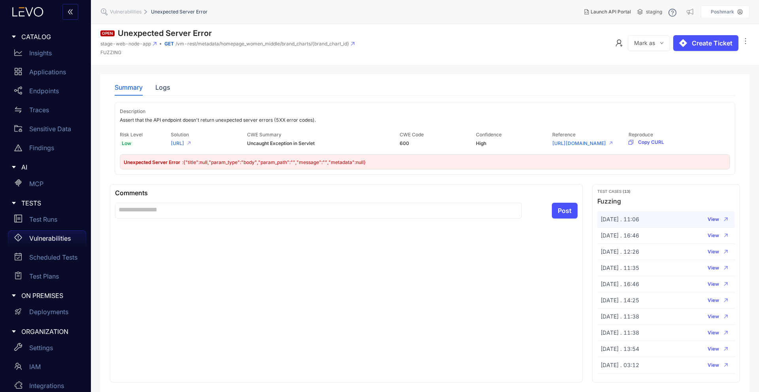
click at [713, 222] on span "View" at bounding box center [712, 220] width 11 height 6
